Goal: Information Seeking & Learning: Learn about a topic

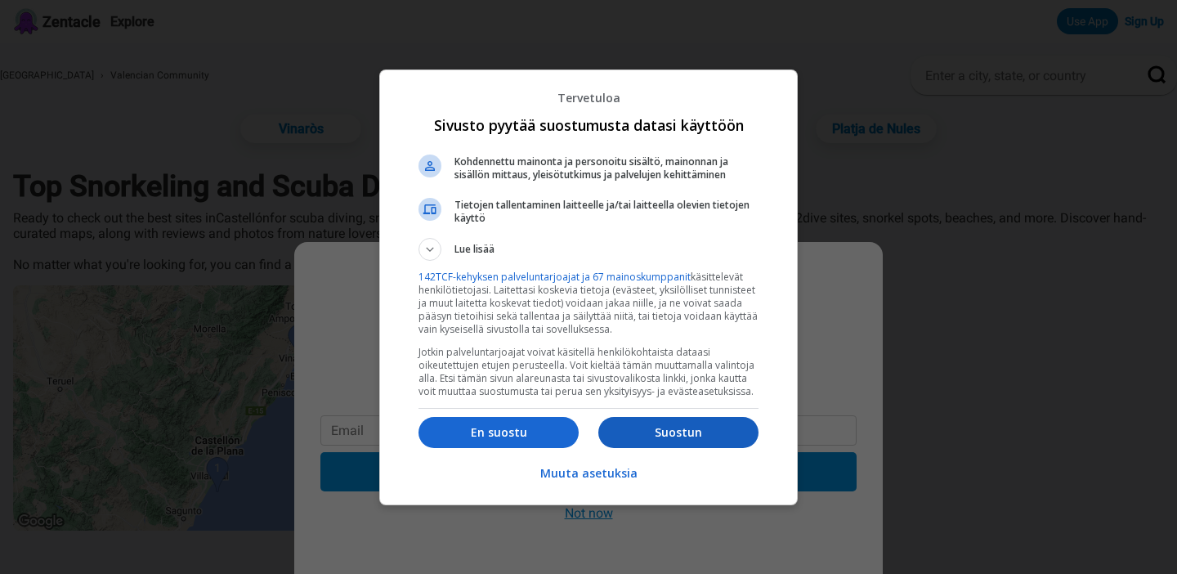
click at [621, 437] on p "Suostun" at bounding box center [679, 432] width 160 height 16
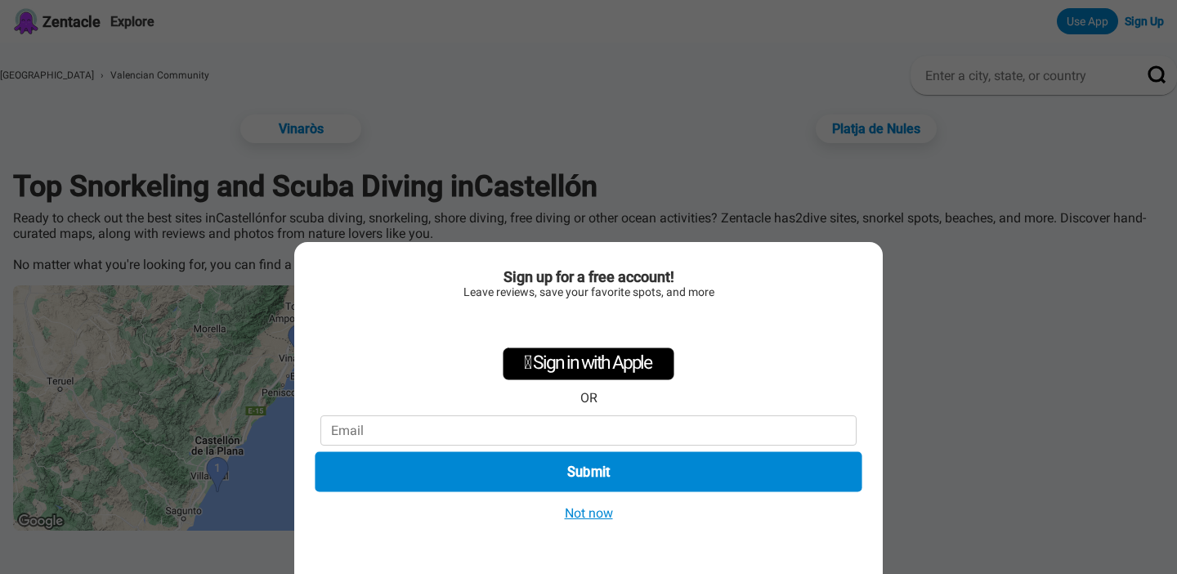
click at [583, 482] on button "Submit" at bounding box center [588, 472] width 547 height 40
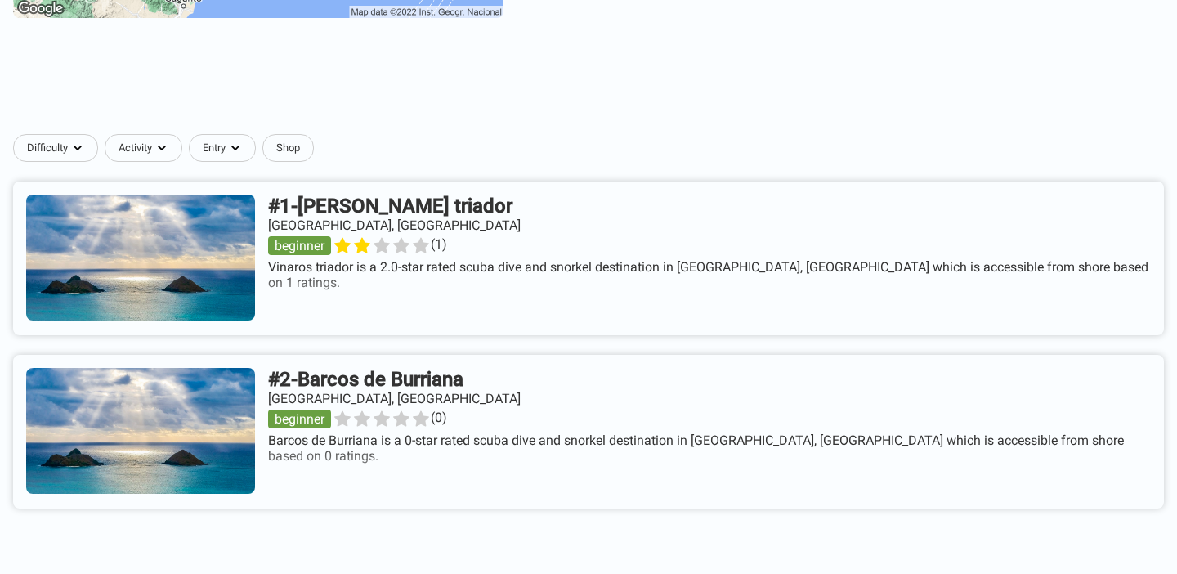
scroll to position [515, 0]
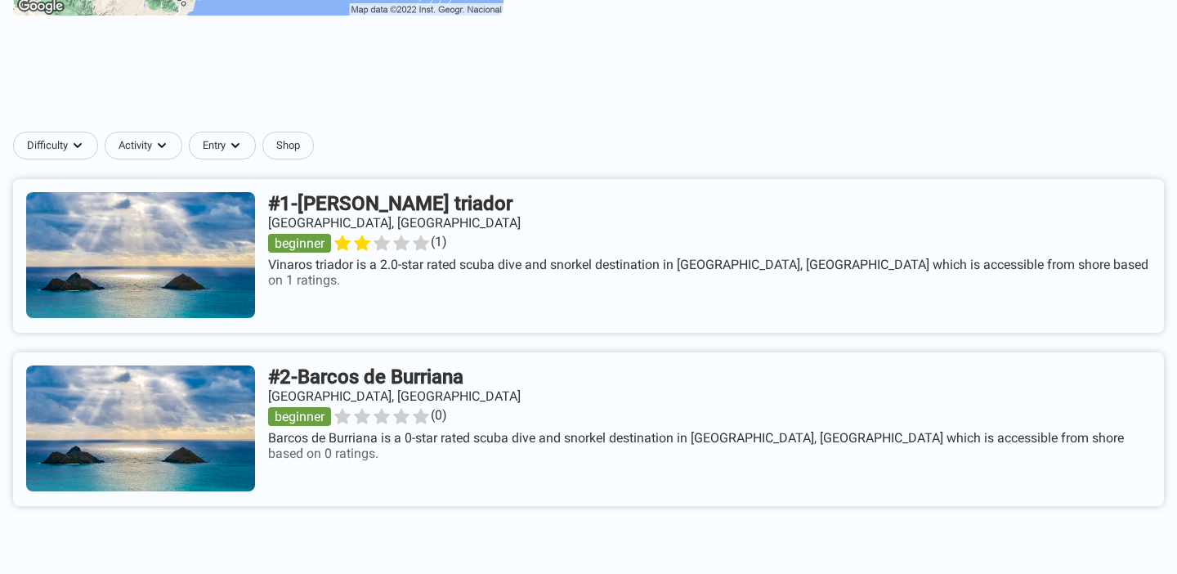
click at [446, 200] on link at bounding box center [588, 256] width 1151 height 154
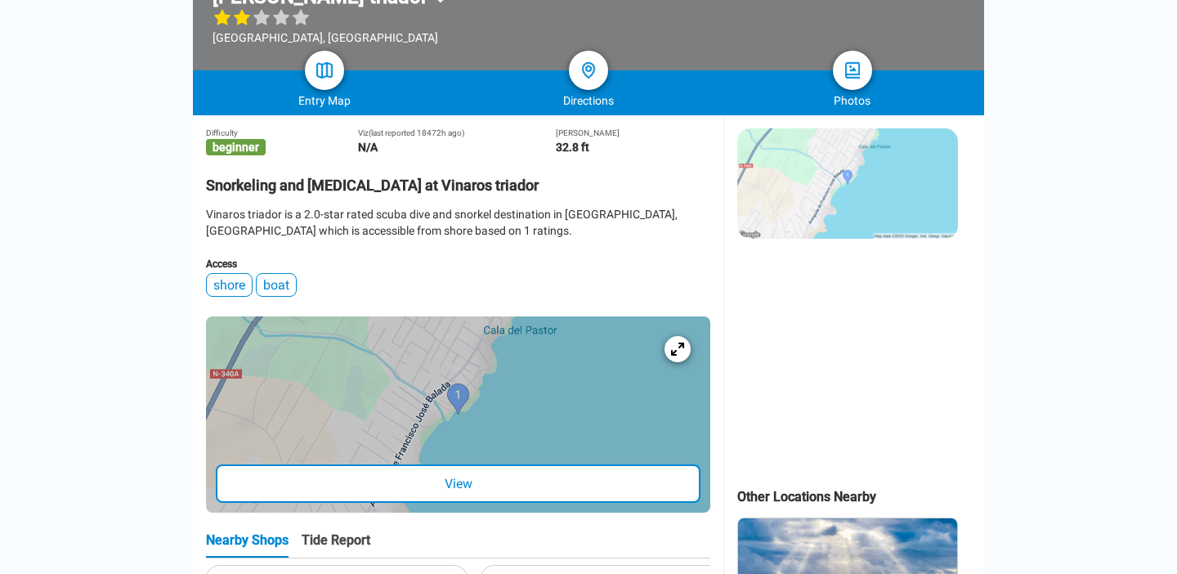
scroll to position [320, 0]
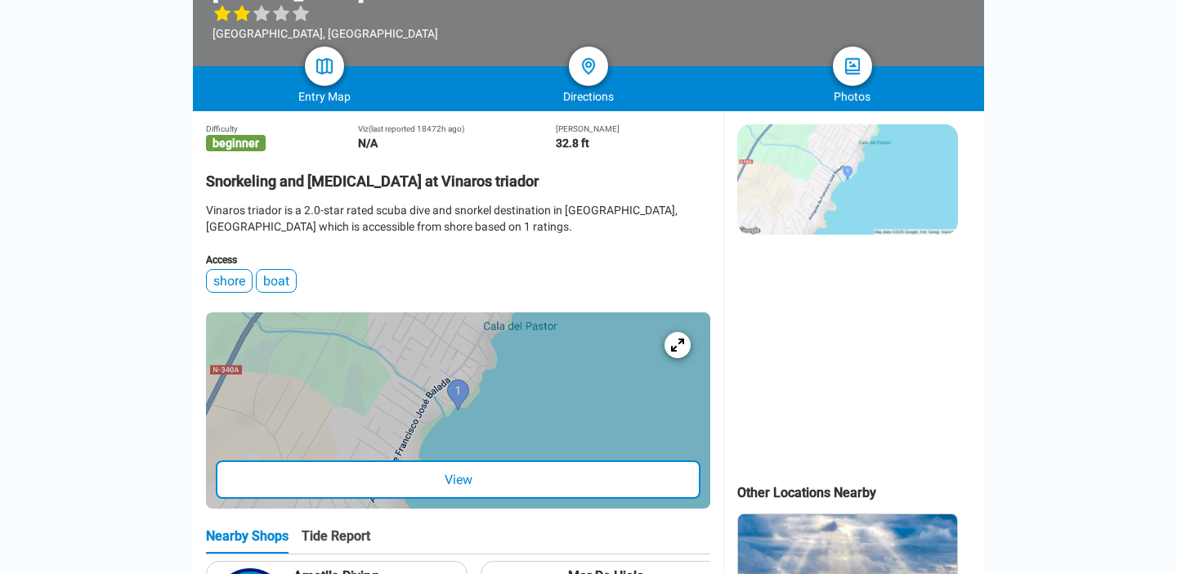
click at [539, 478] on div "View" at bounding box center [458, 479] width 485 height 38
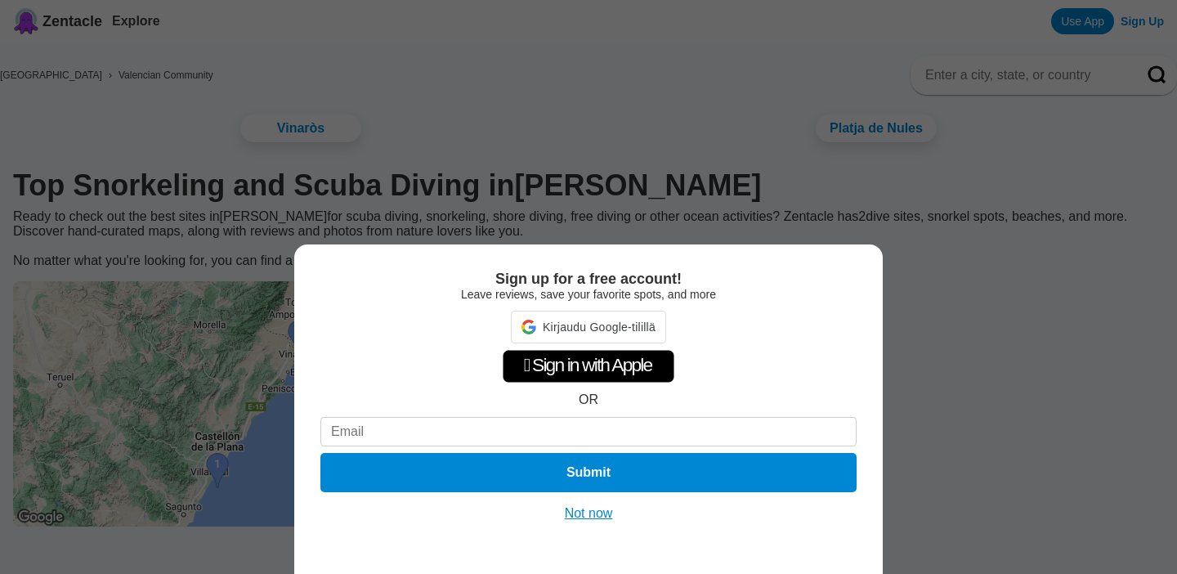
click at [594, 514] on button "Not now" at bounding box center [589, 513] width 58 height 16
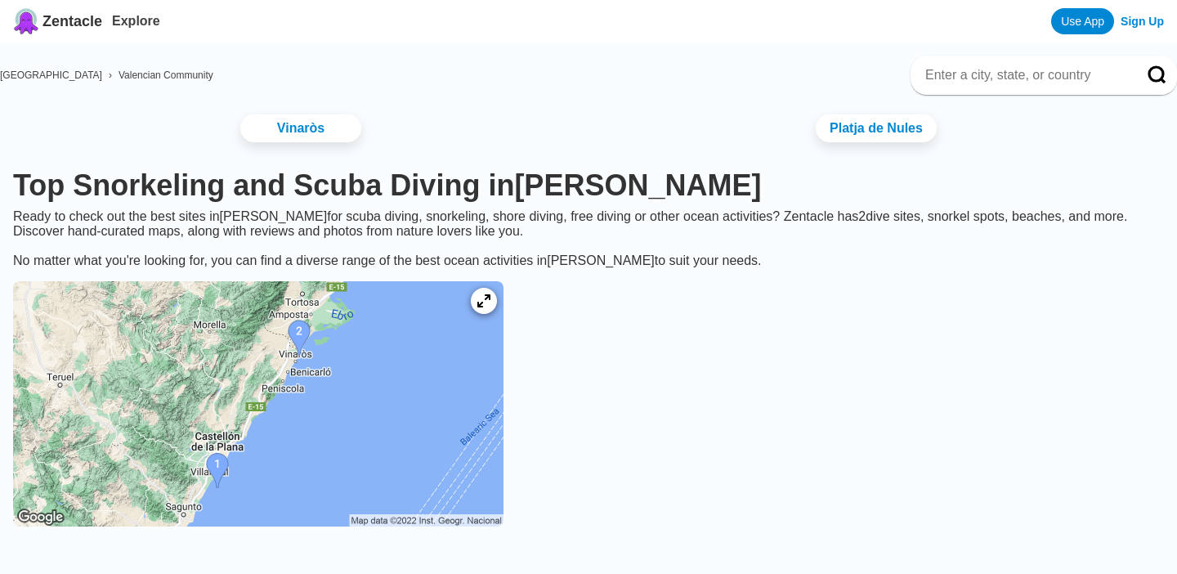
click at [268, 471] on img at bounding box center [258, 403] width 491 height 245
click at [491, 305] on icon at bounding box center [484, 302] width 16 height 16
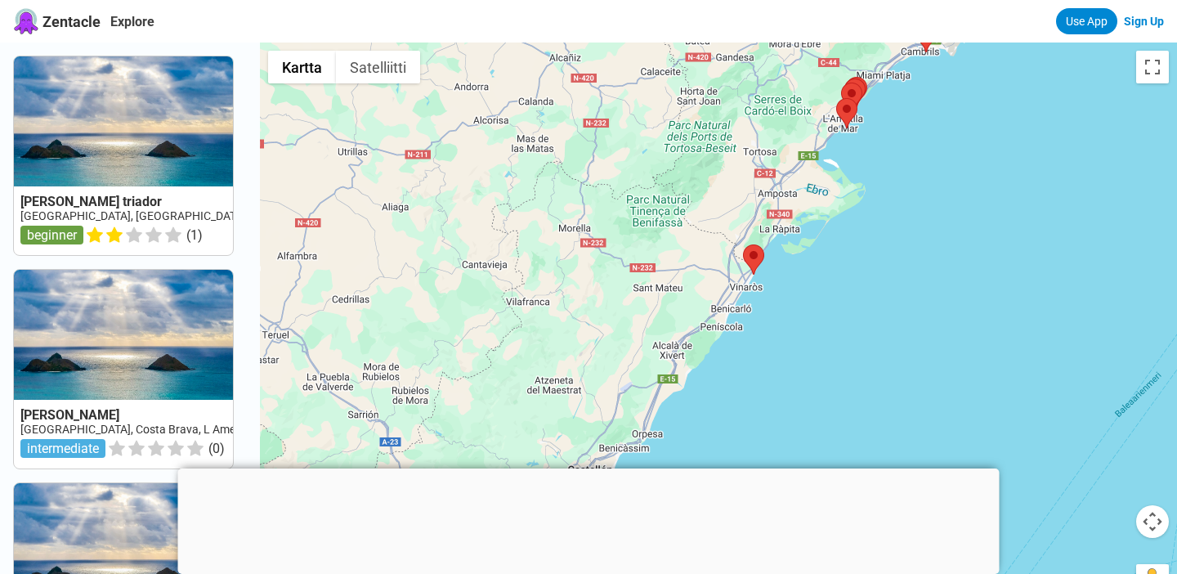
drag, startPoint x: 751, startPoint y: 336, endPoint x: 792, endPoint y: 276, distance: 73.5
click at [792, 276] on div at bounding box center [718, 330] width 917 height 574
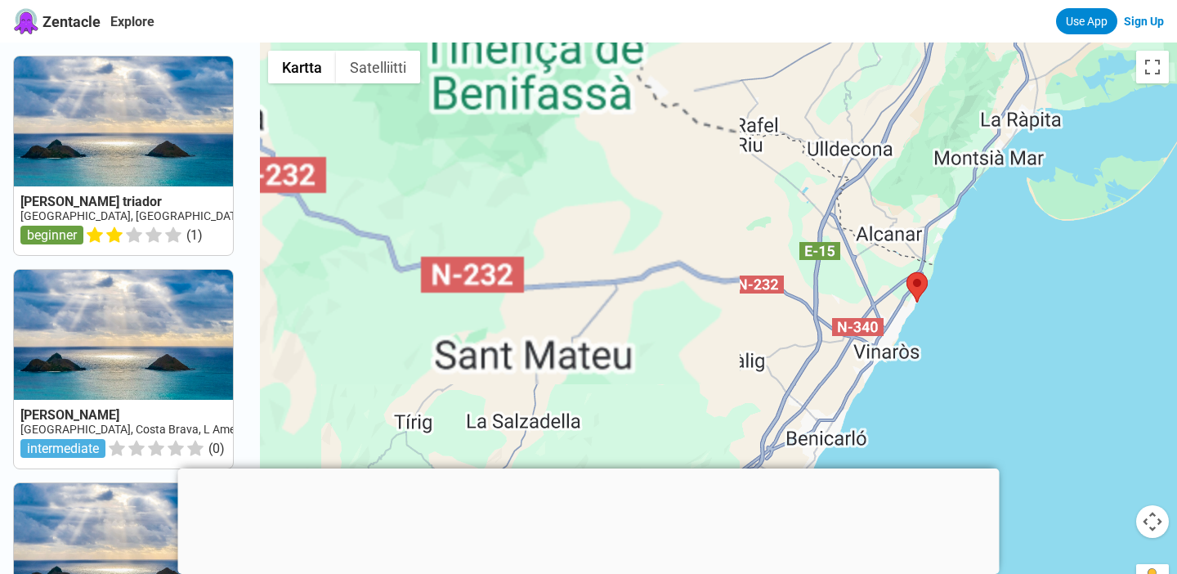
drag, startPoint x: 924, startPoint y: 272, endPoint x: 702, endPoint y: 286, distance: 222.0
click at [702, 286] on div at bounding box center [718, 330] width 917 height 574
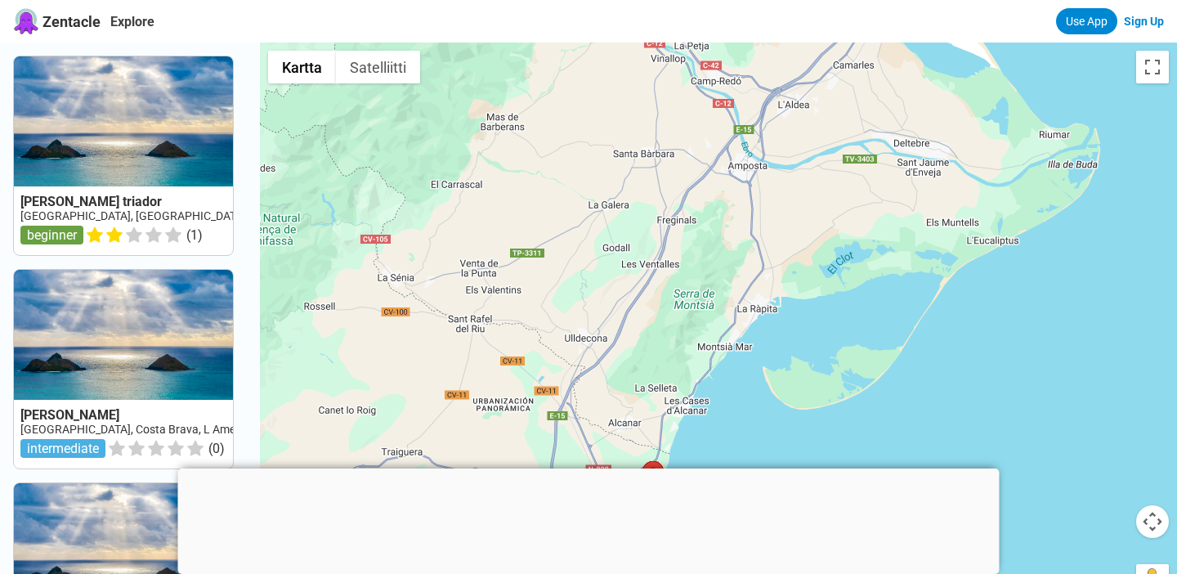
drag, startPoint x: 773, startPoint y: 228, endPoint x: 537, endPoint y: 407, distance: 295.8
click at [537, 407] on div at bounding box center [718, 330] width 917 height 574
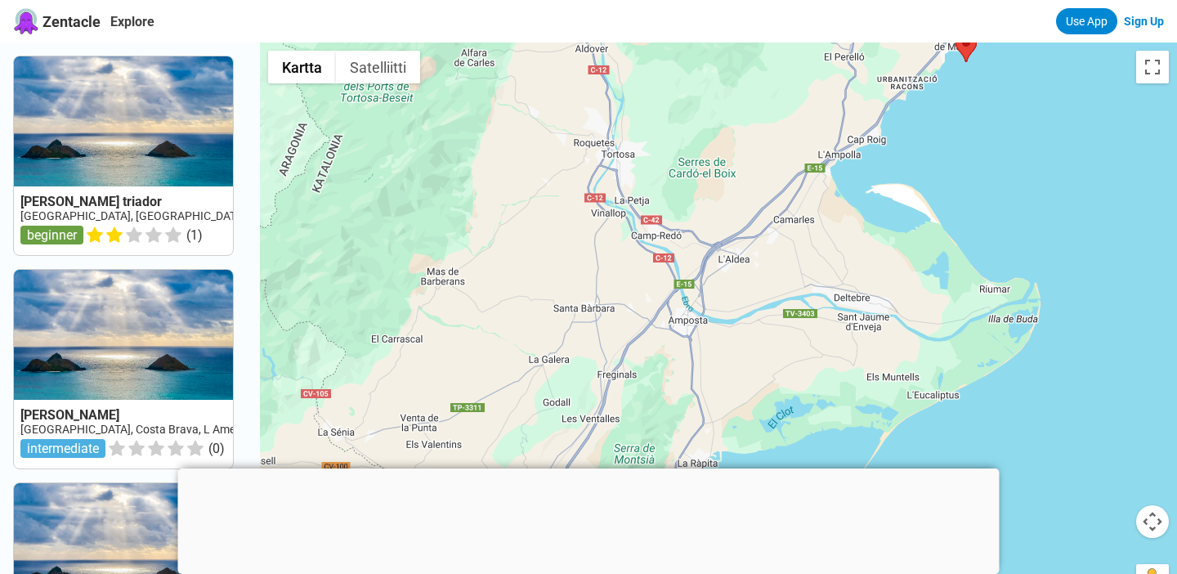
drag, startPoint x: 655, startPoint y: 247, endPoint x: 594, endPoint y: 407, distance: 171.3
click at [594, 407] on div at bounding box center [718, 330] width 917 height 574
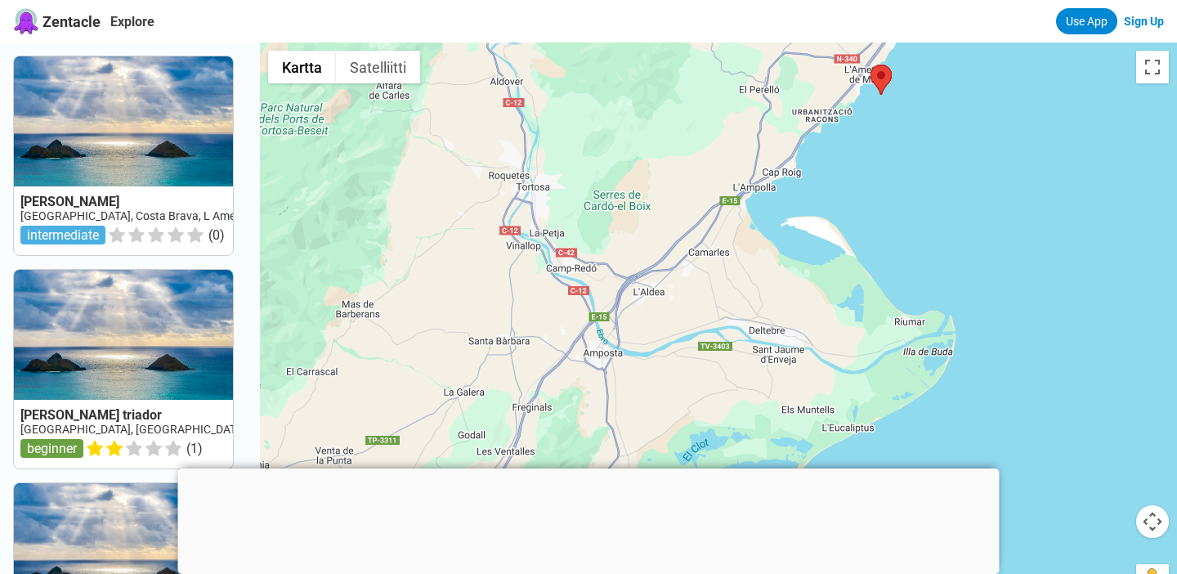
drag, startPoint x: 772, startPoint y: 162, endPoint x: 721, endPoint y: 156, distance: 51.0
click at [721, 156] on div at bounding box center [718, 330] width 917 height 574
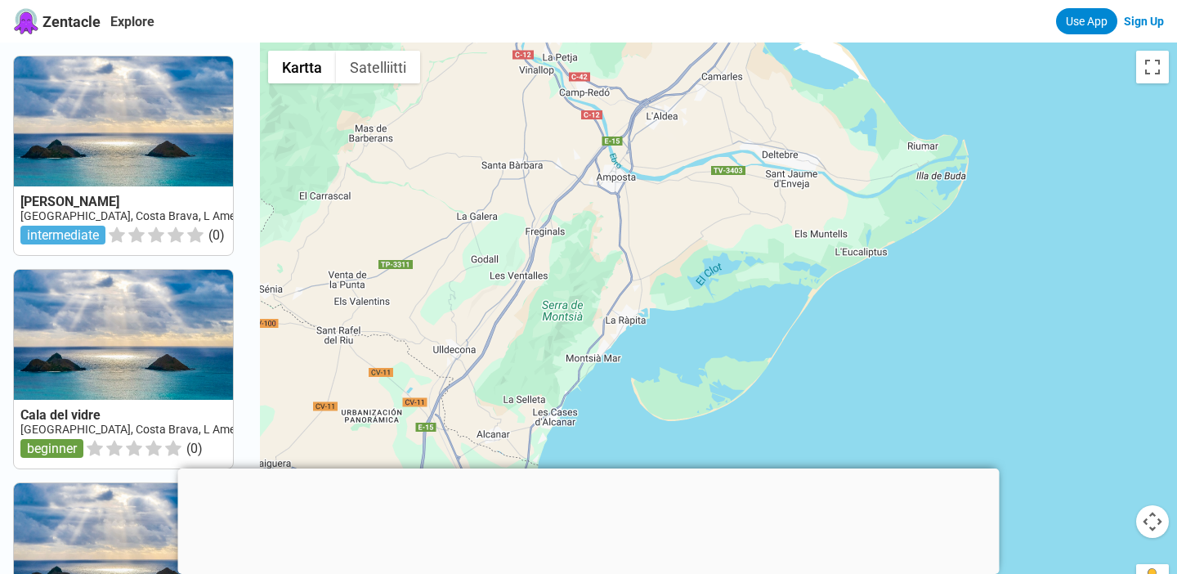
drag, startPoint x: 684, startPoint y: 295, endPoint x: 688, endPoint y: 129, distance: 166.1
click at [688, 129] on div at bounding box center [718, 330] width 917 height 574
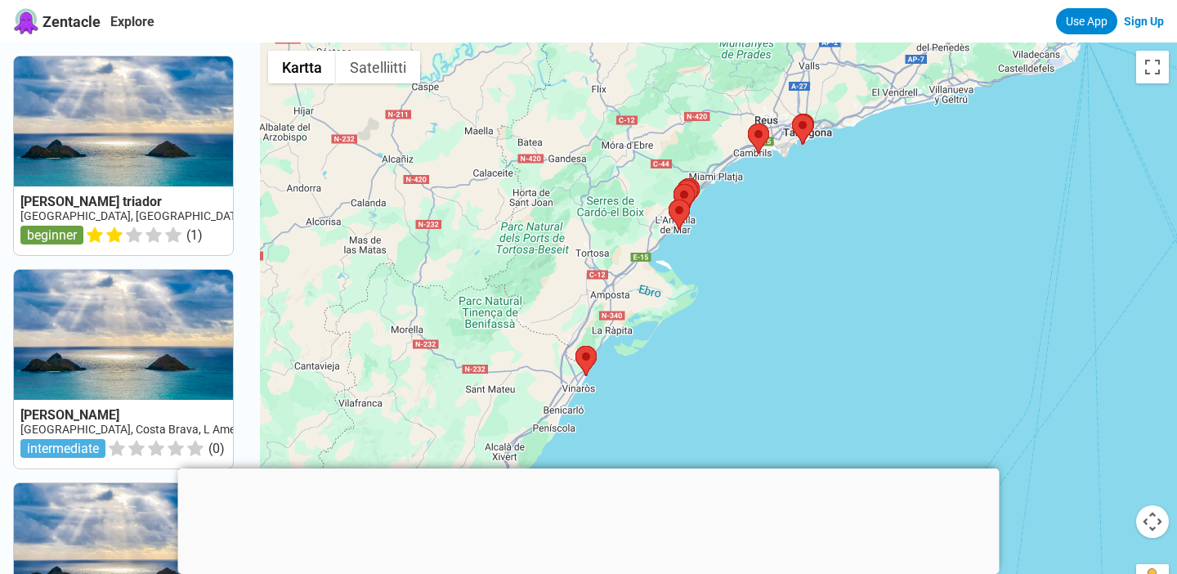
drag, startPoint x: 699, startPoint y: 214, endPoint x: 686, endPoint y: 294, distance: 80.4
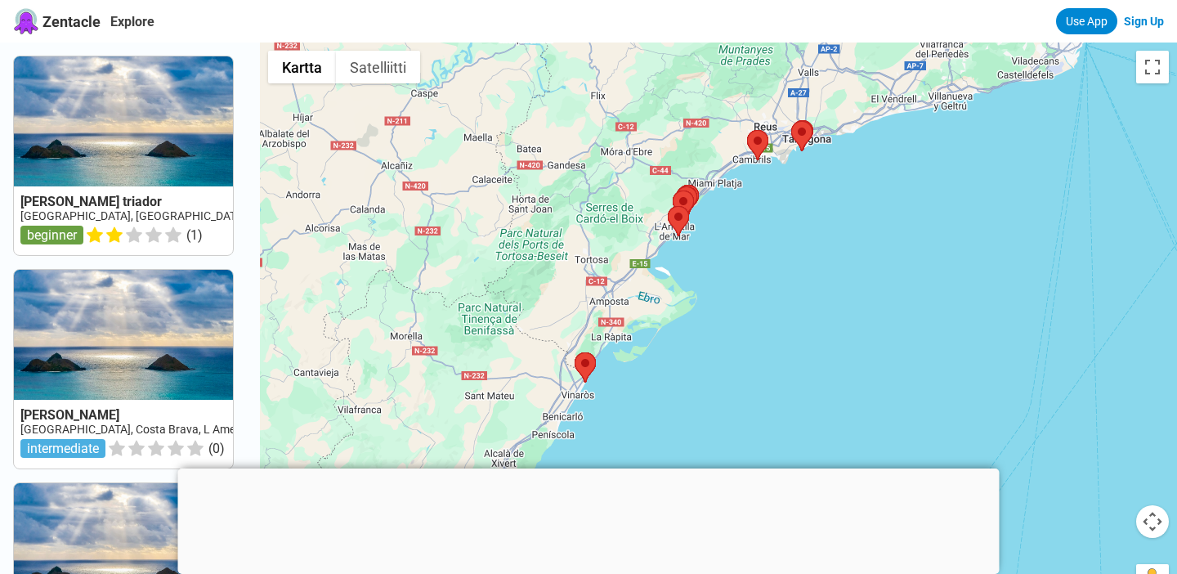
click at [686, 294] on div at bounding box center [718, 330] width 917 height 574
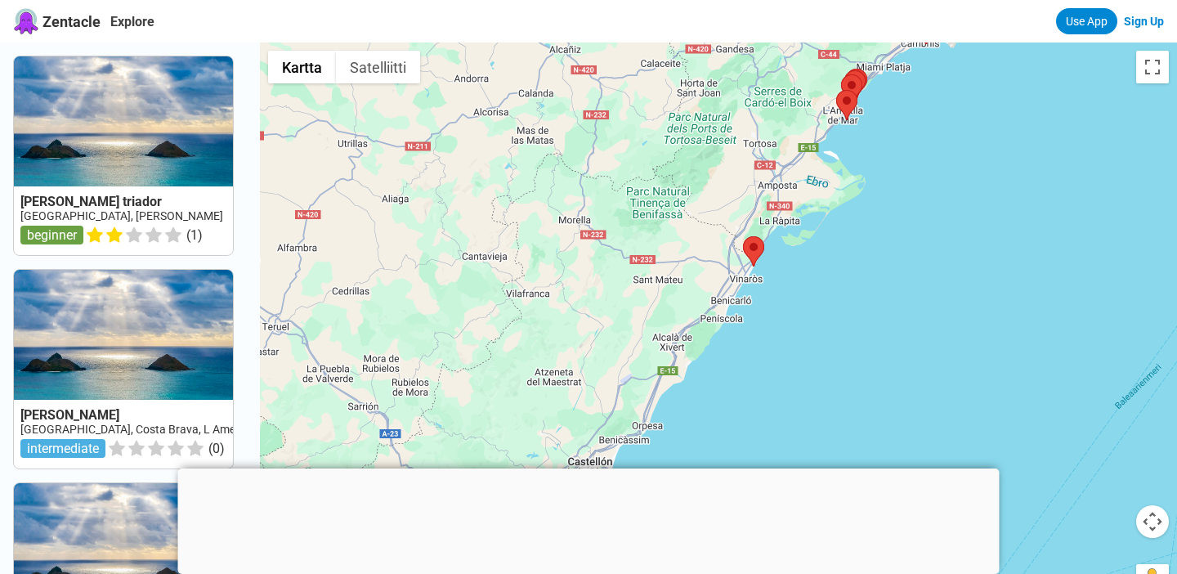
drag, startPoint x: 747, startPoint y: 383, endPoint x: 860, endPoint y: 159, distance: 250.1
click at [860, 159] on div at bounding box center [718, 330] width 917 height 574
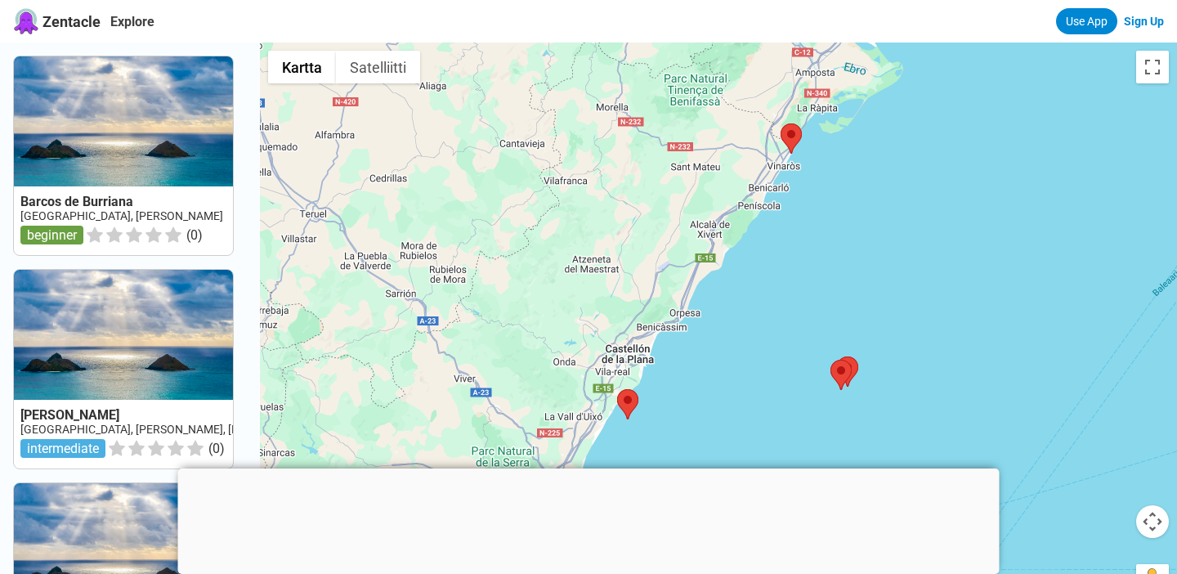
drag, startPoint x: 705, startPoint y: 345, endPoint x: 800, endPoint y: 164, distance: 204.1
click at [800, 164] on div at bounding box center [718, 330] width 917 height 574
drag, startPoint x: 702, startPoint y: 292, endPoint x: 792, endPoint y: 177, distance: 146.7
click at [792, 177] on div at bounding box center [718, 330] width 917 height 574
click at [617, 389] on area at bounding box center [617, 389] width 0 height 0
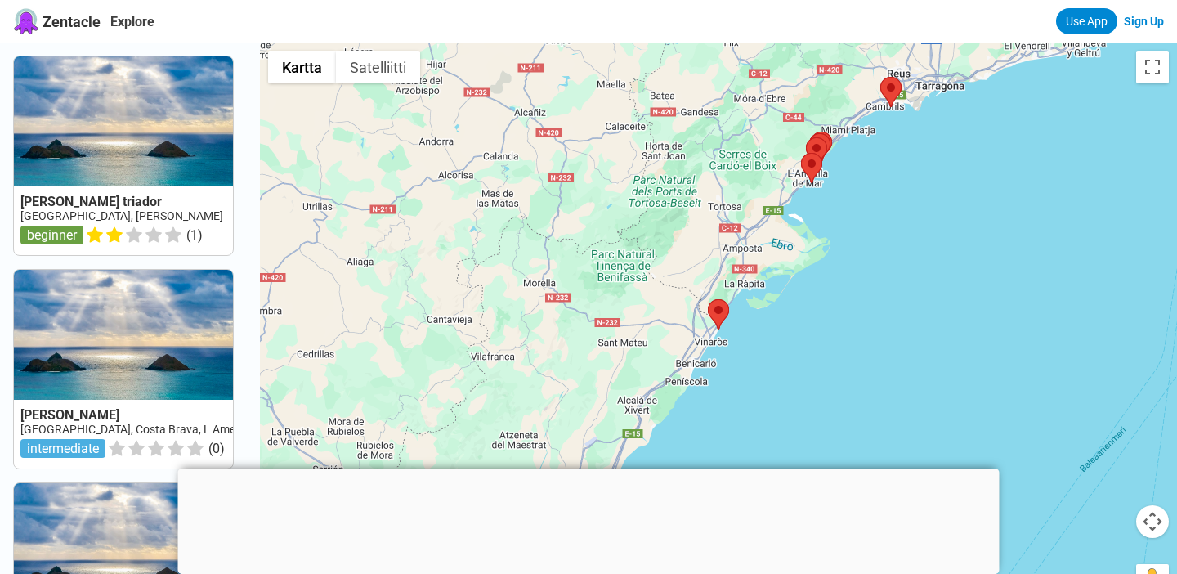
click at [589, 469] on div at bounding box center [589, 469] width 822 height 0
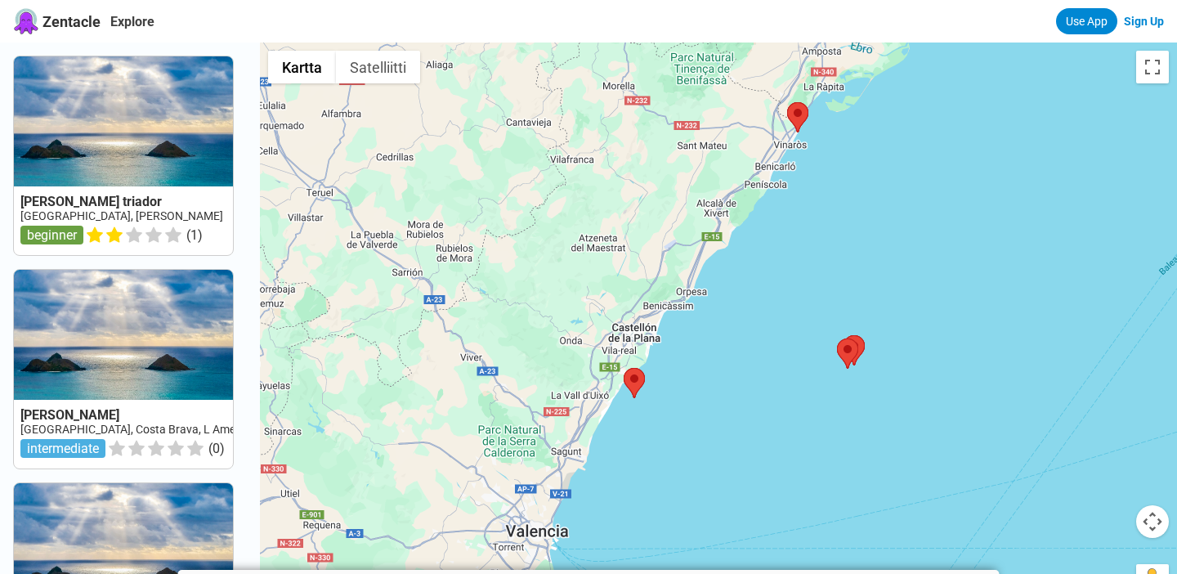
drag, startPoint x: 747, startPoint y: 466, endPoint x: 831, endPoint y: 248, distance: 233.7
click at [831, 248] on div at bounding box center [718, 330] width 917 height 574
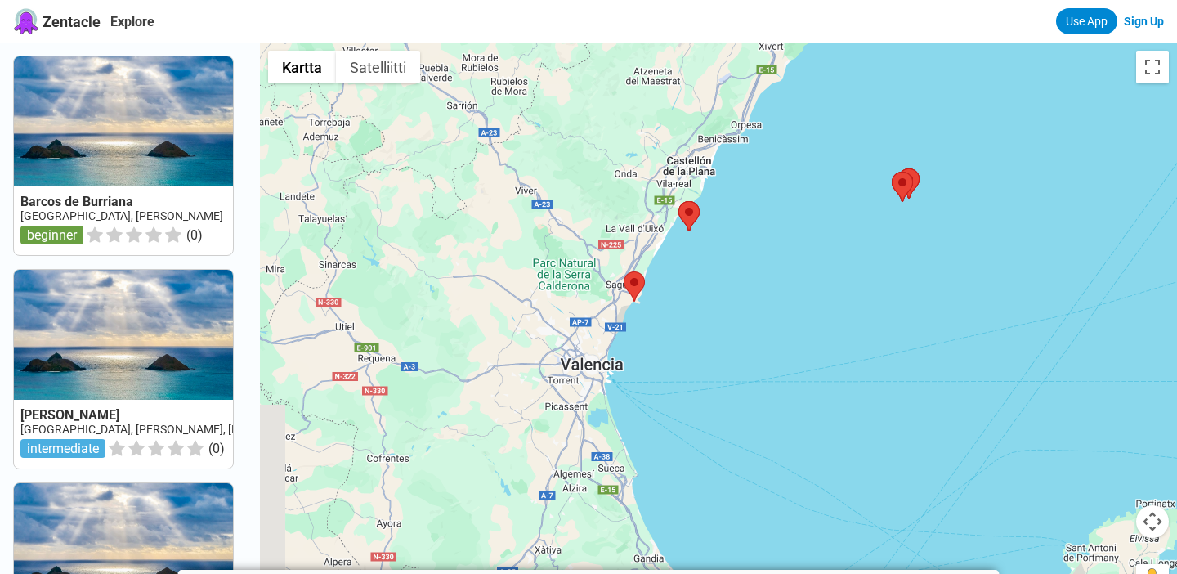
drag, startPoint x: 694, startPoint y: 423, endPoint x: 744, endPoint y: 279, distance: 152.3
click at [744, 279] on div at bounding box center [718, 330] width 917 height 574
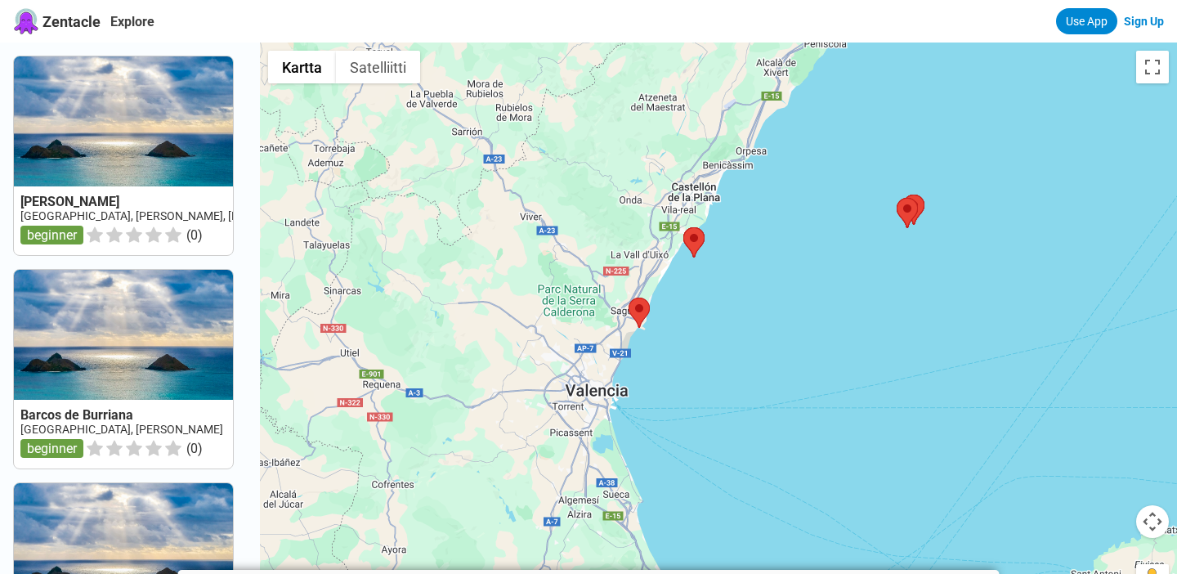
drag, startPoint x: 743, startPoint y: 270, endPoint x: 747, endPoint y: 295, distance: 25.6
click at [747, 295] on div at bounding box center [718, 330] width 917 height 574
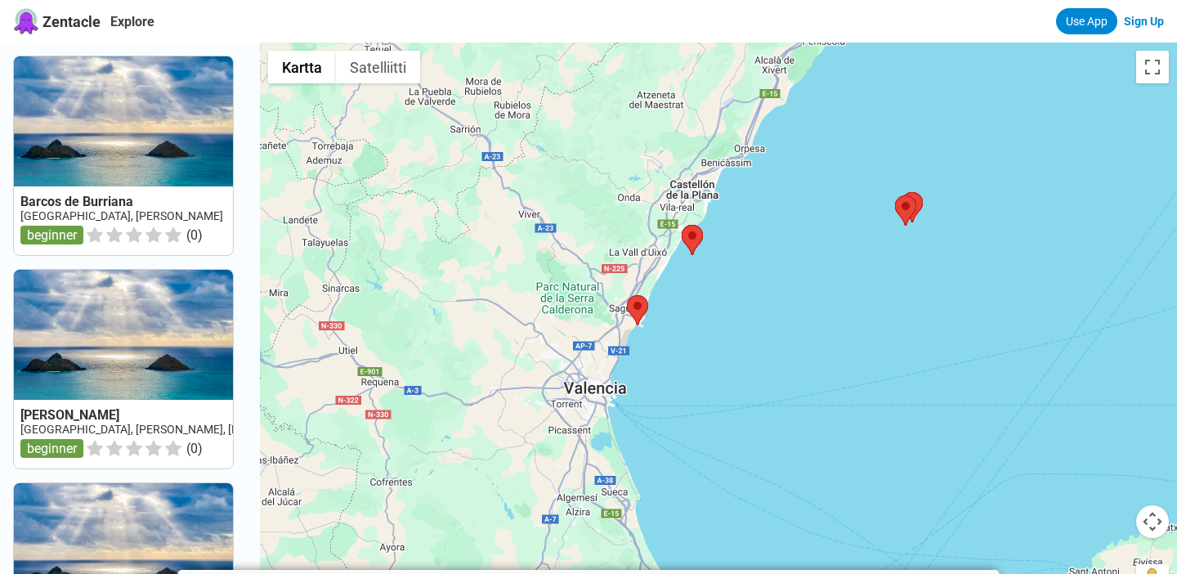
drag, startPoint x: 746, startPoint y: 274, endPoint x: 739, endPoint y: 289, distance: 16.9
click at [739, 287] on div at bounding box center [718, 330] width 917 height 574
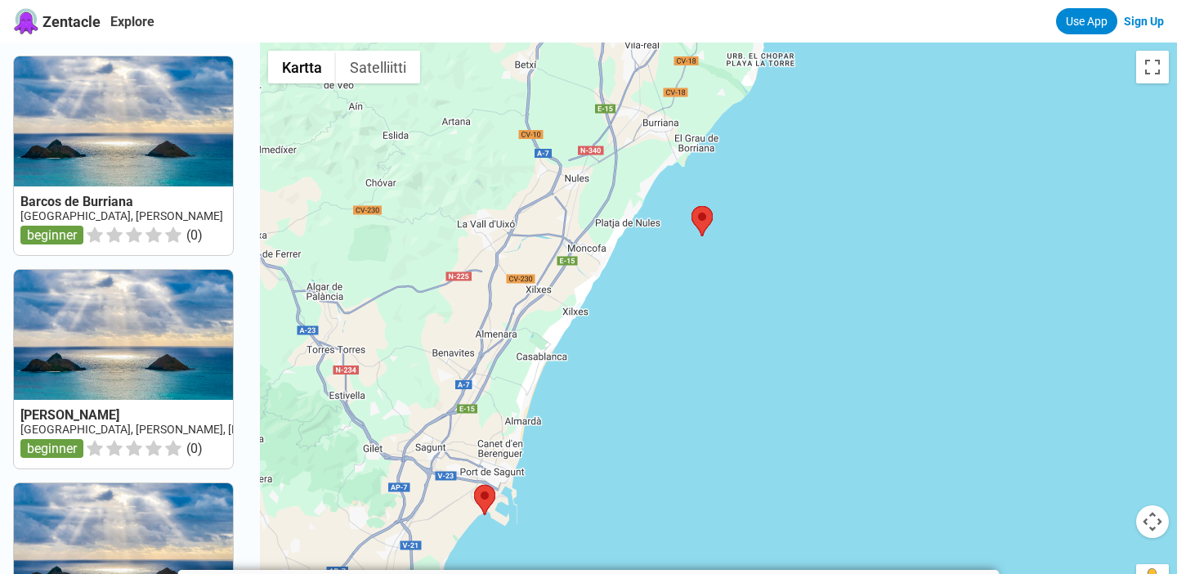
drag, startPoint x: 588, startPoint y: 337, endPoint x: 742, endPoint y: 261, distance: 172.2
click at [742, 261] on div at bounding box center [718, 330] width 917 height 574
click at [474, 485] on area at bounding box center [474, 485] width 0 height 0
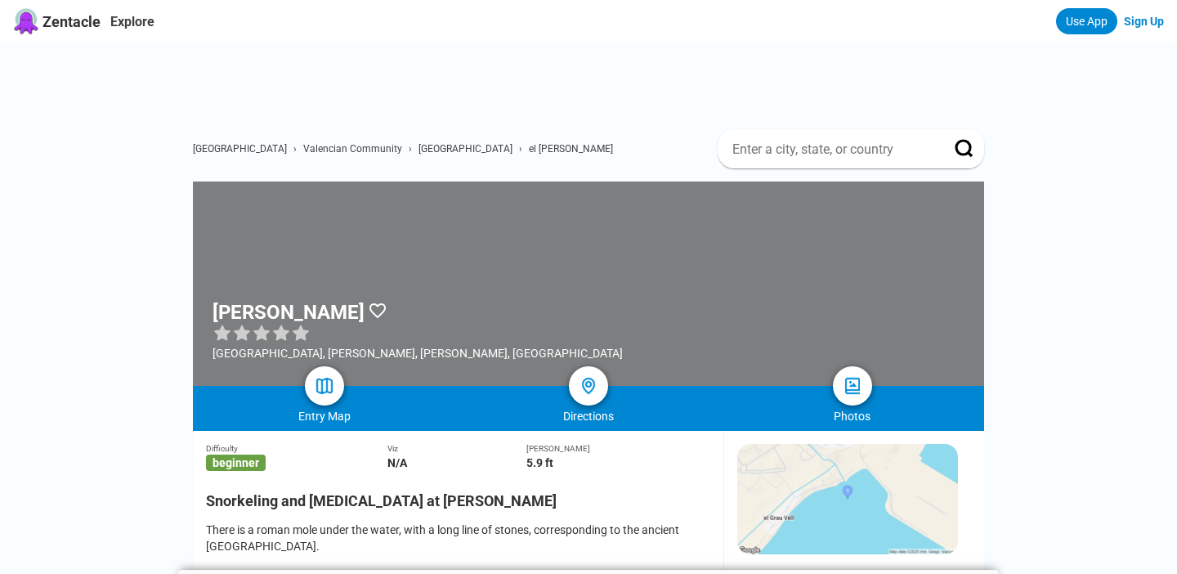
scroll to position [1, 0]
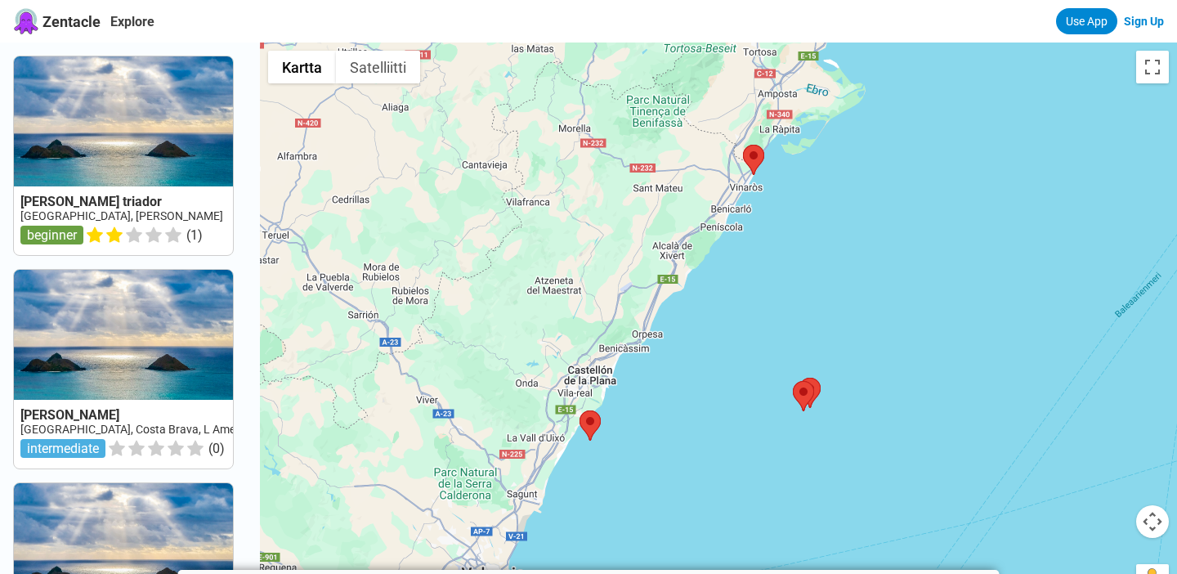
drag, startPoint x: 890, startPoint y: 358, endPoint x: 924, endPoint y: 204, distance: 158.1
click at [924, 204] on div at bounding box center [718, 330] width 917 height 574
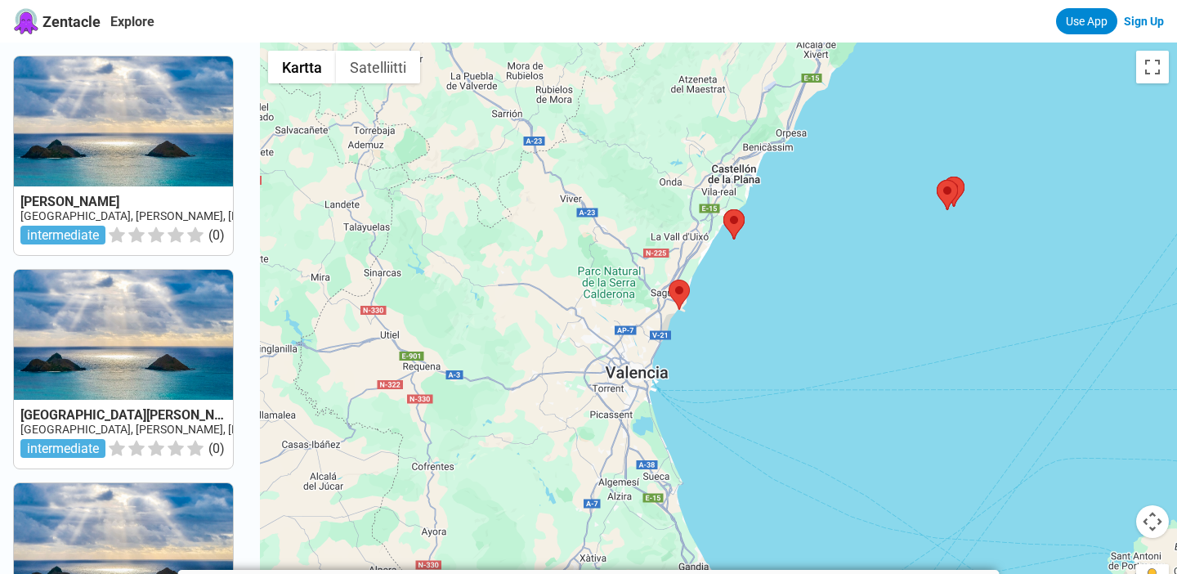
drag, startPoint x: 722, startPoint y: 363, endPoint x: 868, endPoint y: 155, distance: 254.8
click at [868, 155] on div at bounding box center [718, 330] width 917 height 574
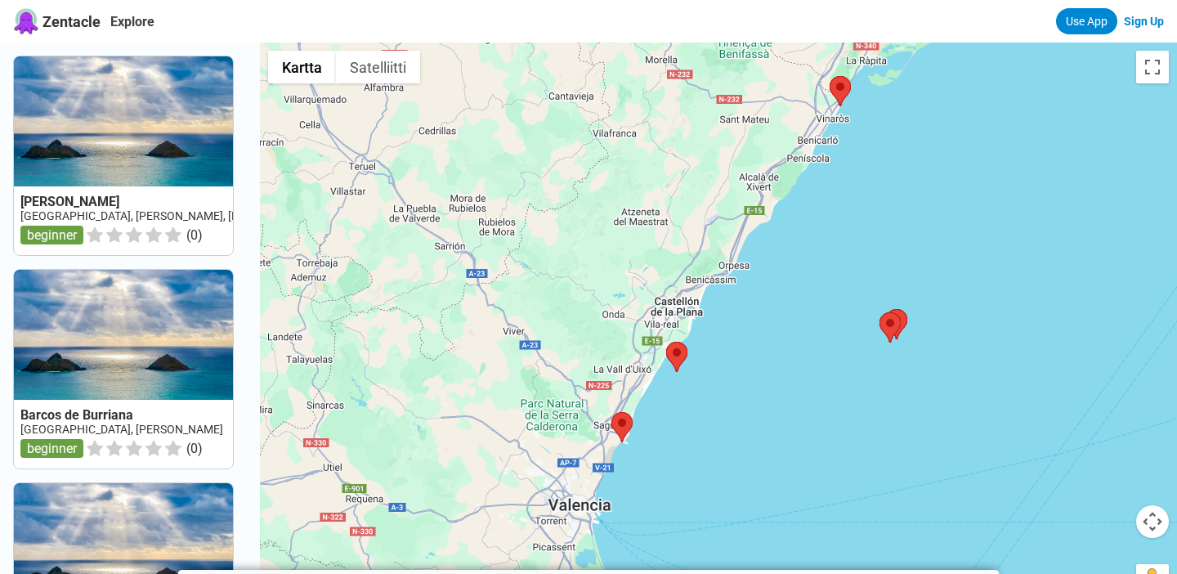
drag, startPoint x: 837, startPoint y: 215, endPoint x: 780, endPoint y: 349, distance: 145.8
click at [780, 349] on div at bounding box center [718, 330] width 917 height 574
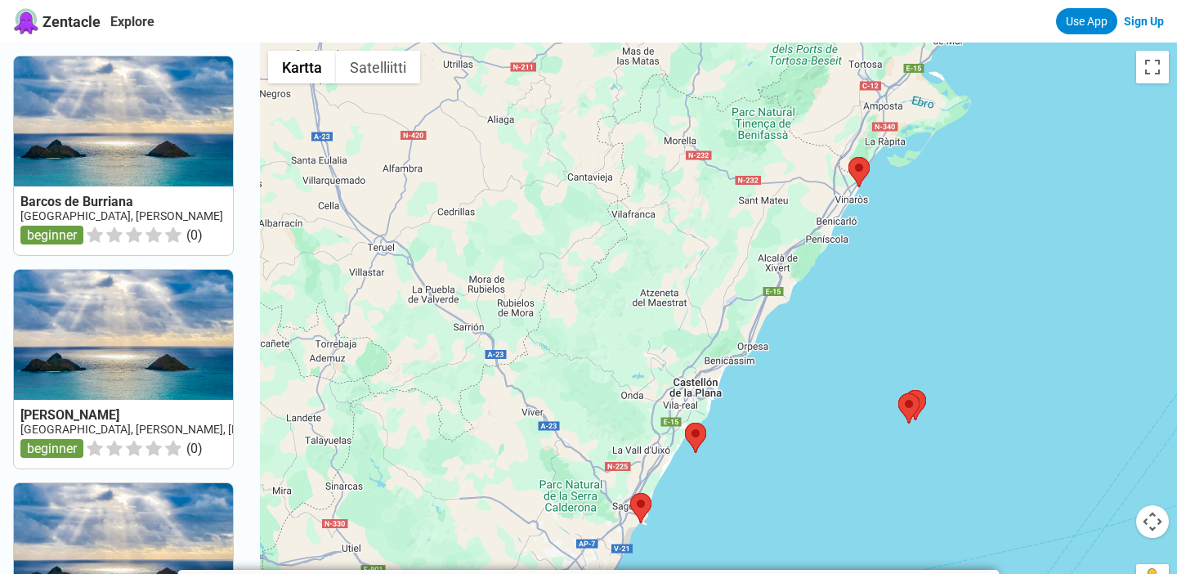
drag, startPoint x: 795, startPoint y: 348, endPoint x: 814, endPoint y: 406, distance: 62.1
click at [814, 406] on div at bounding box center [718, 330] width 917 height 574
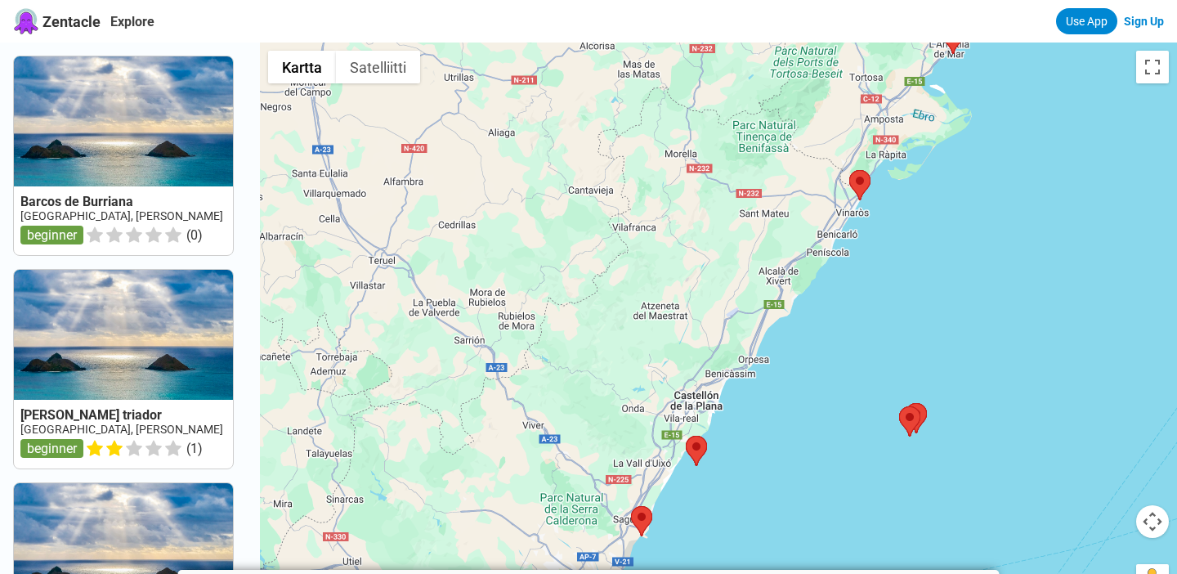
drag, startPoint x: 816, startPoint y: 326, endPoint x: 816, endPoint y: 341, distance: 14.7
click at [816, 341] on div at bounding box center [718, 330] width 917 height 574
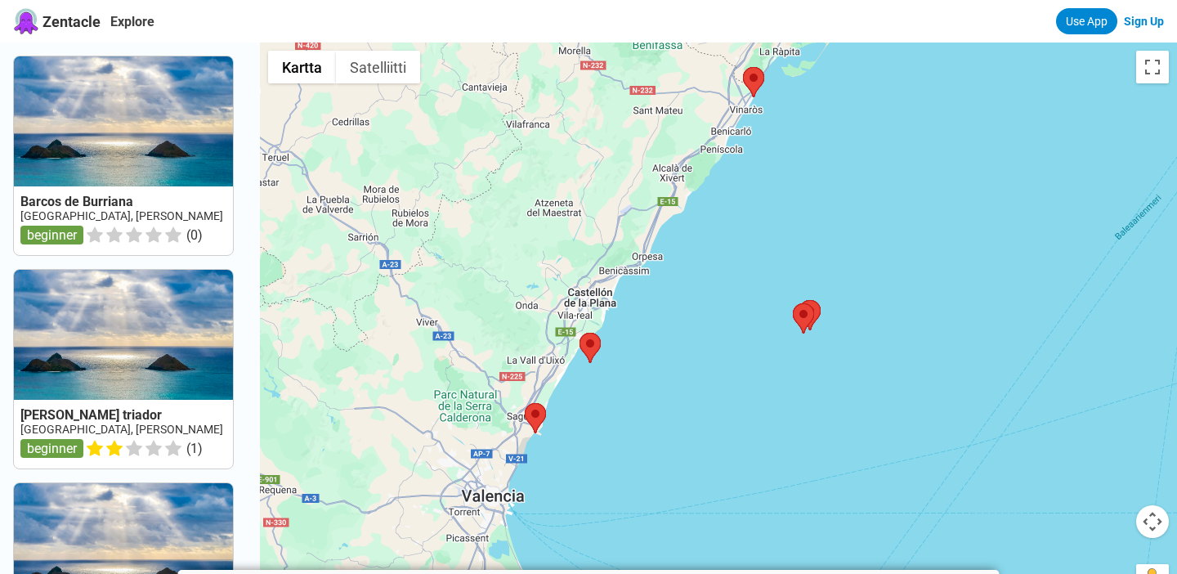
drag, startPoint x: 823, startPoint y: 359, endPoint x: 709, endPoint y: 251, distance: 157.3
click at [709, 251] on div at bounding box center [718, 330] width 917 height 574
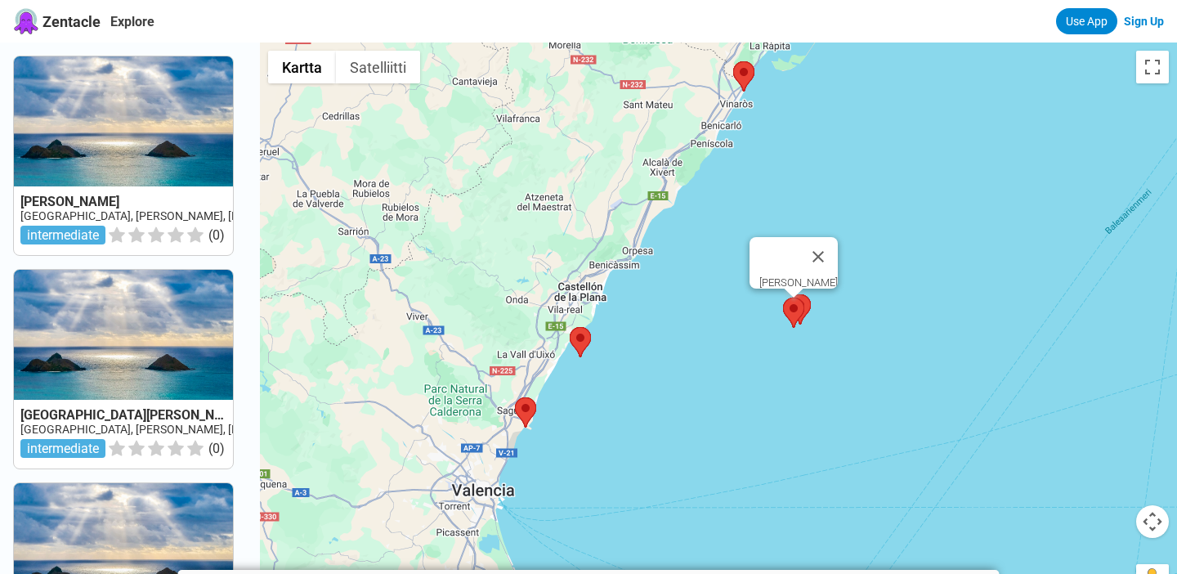
click at [783, 298] on area at bounding box center [783, 298] width 0 height 0
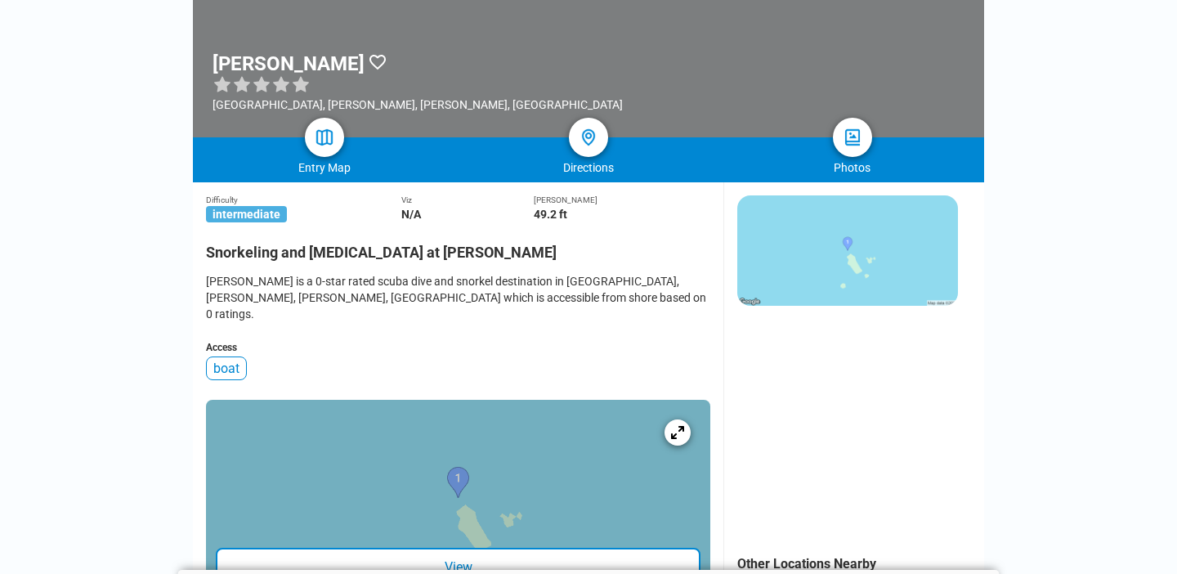
scroll to position [295, 0]
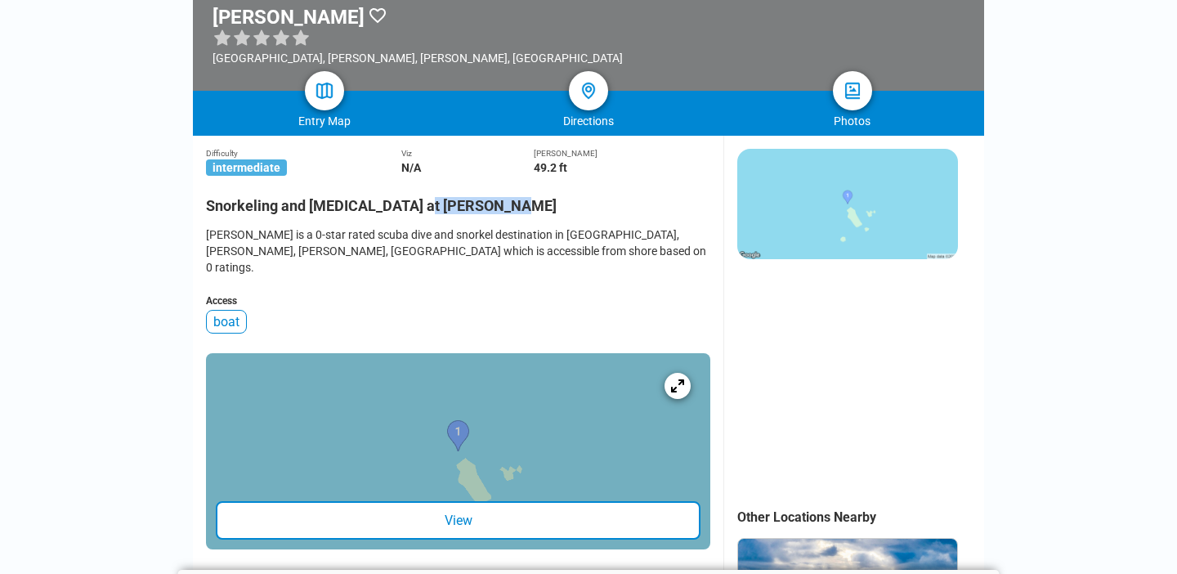
drag, startPoint x: 427, startPoint y: 204, endPoint x: 507, endPoint y: 203, distance: 80.1
click at [507, 203] on h2 "Snorkeling and Scuba Diving at Illa Ferrera" at bounding box center [458, 200] width 505 height 27
drag, startPoint x: 316, startPoint y: 207, endPoint x: 502, endPoint y: 206, distance: 186.4
click at [502, 206] on h2 "Snorkeling and Scuba Diving at Illa Ferrera" at bounding box center [458, 200] width 505 height 27
